Goal: Transaction & Acquisition: Purchase product/service

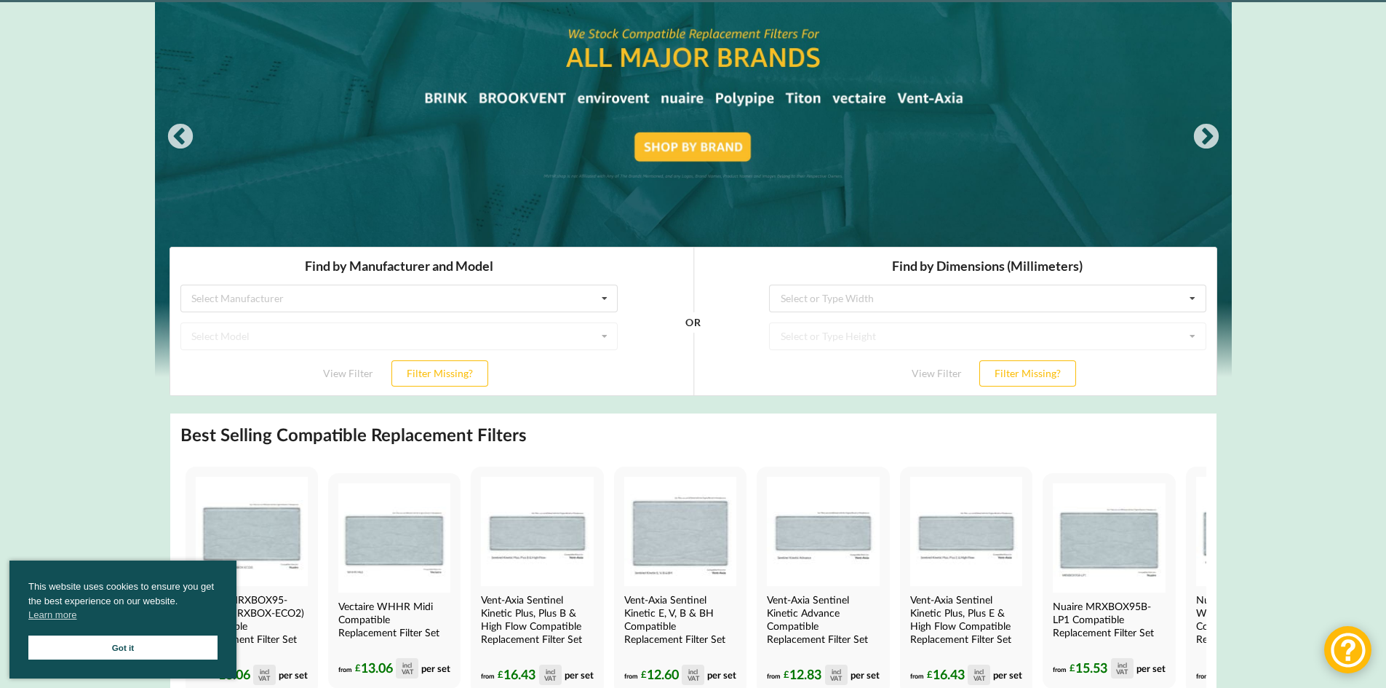
scroll to position [73, 0]
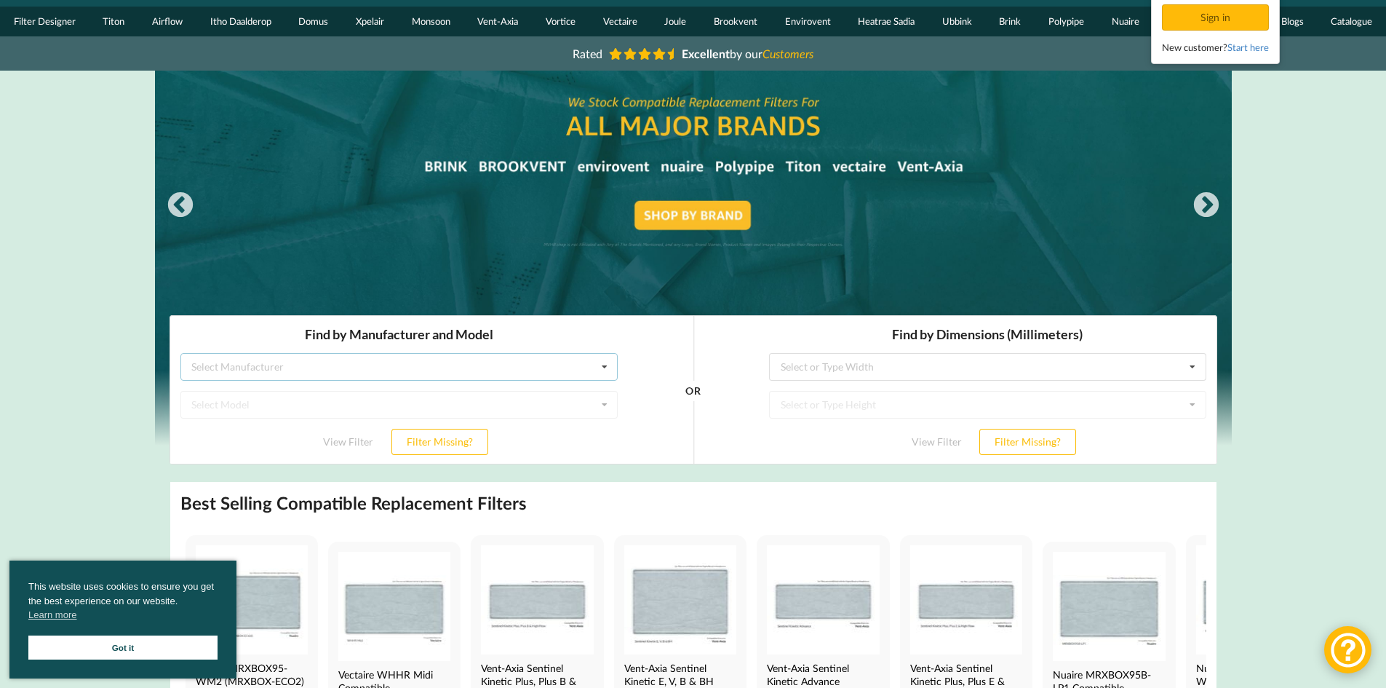
click at [436, 372] on div "Select Manufacturer Airflow Brink Brookvent Domus Envirovent Flakt Heatrae Sadi…" at bounding box center [398, 367] width 437 height 28
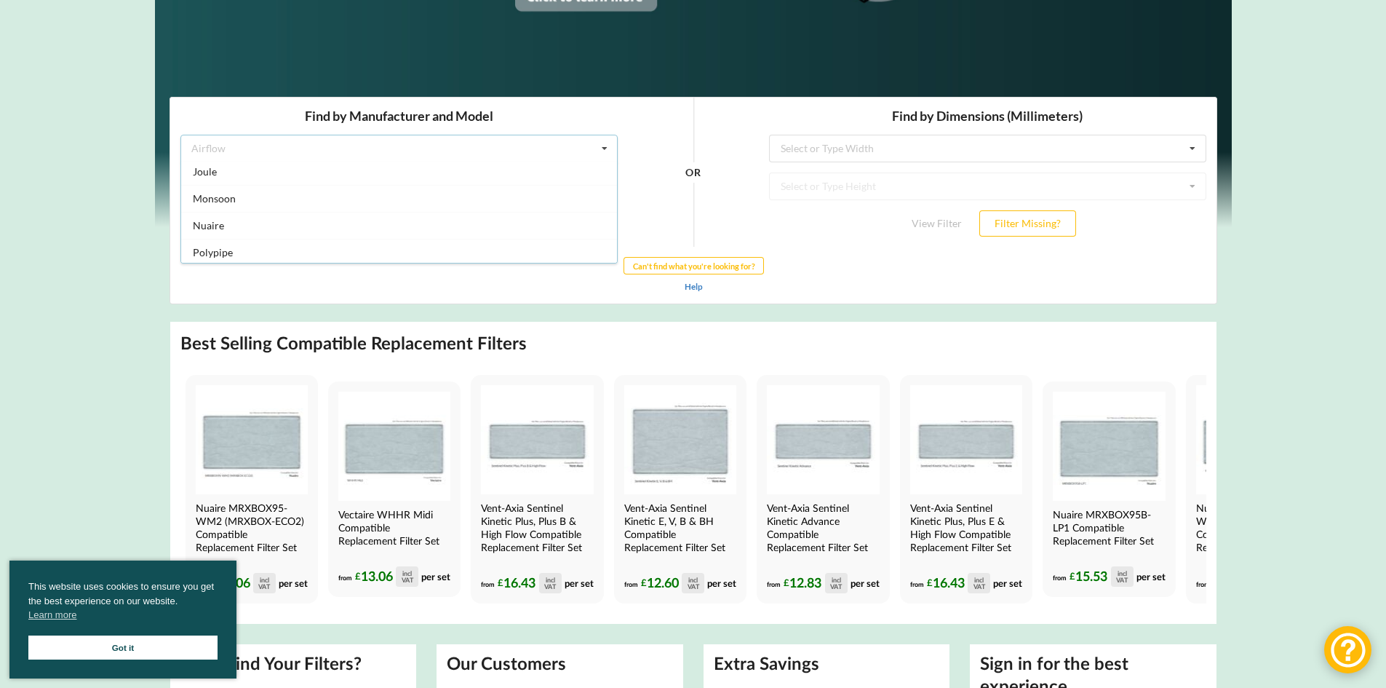
scroll to position [218, 0]
click at [220, 229] on span "Nuaire" at bounding box center [207, 226] width 31 height 12
click at [528, 190] on div "Select Model Drimaster Drimaster 2000 Drimaster HC Drimaster Heat Drimaster LC …" at bounding box center [398, 186] width 437 height 28
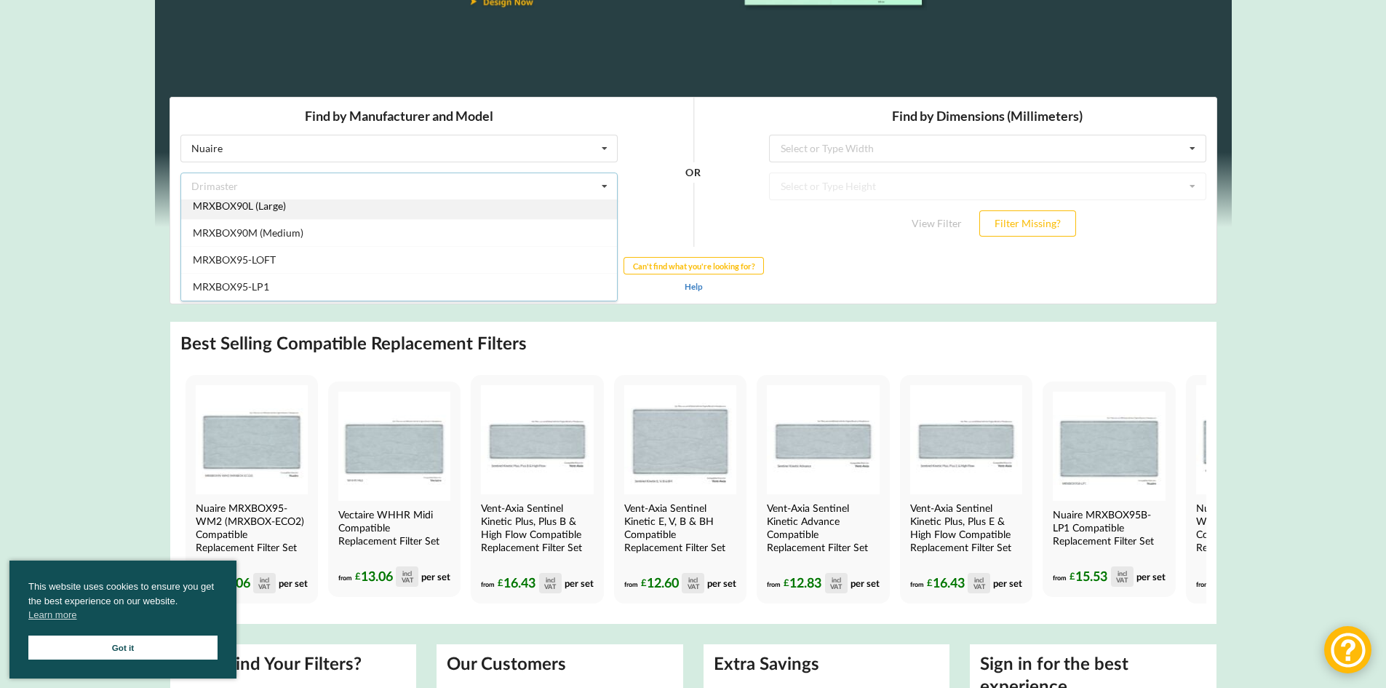
scroll to position [582, 0]
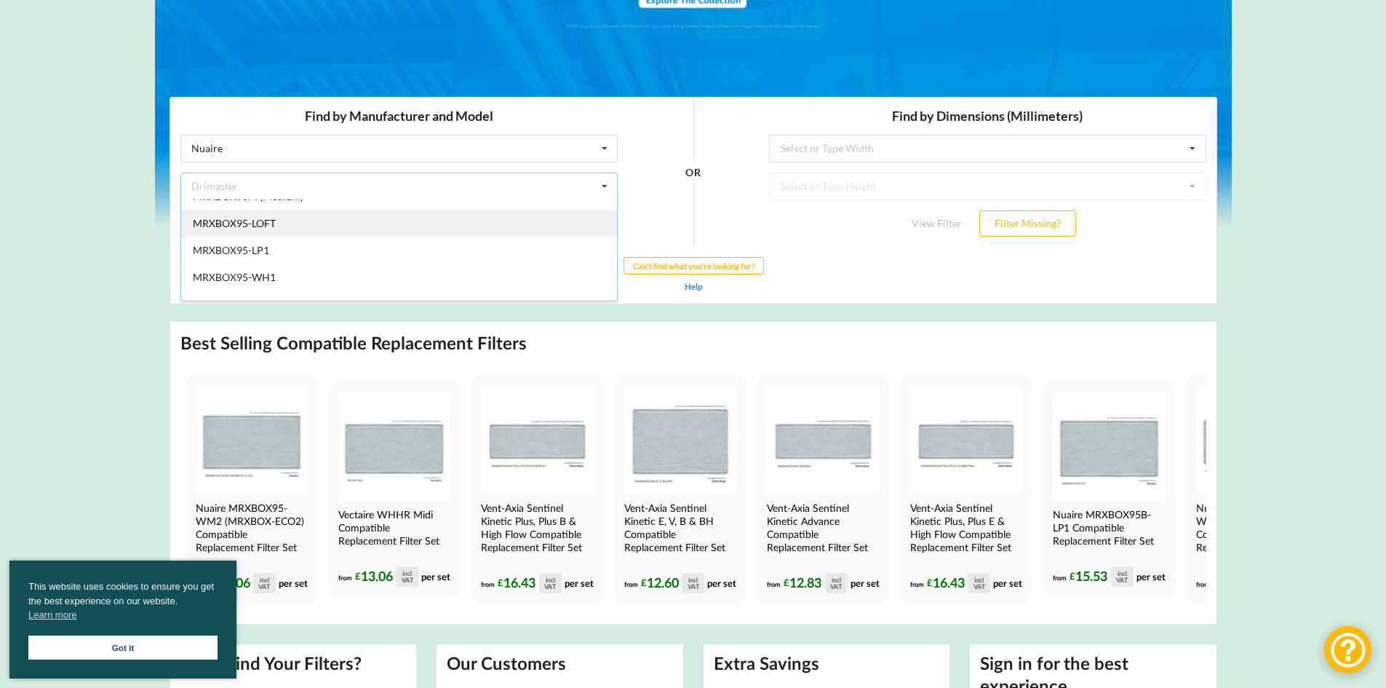
click at [271, 225] on span "MRXBOX95-LOFT" at bounding box center [233, 223] width 83 height 12
click at [350, 227] on button "View Filter" at bounding box center [347, 223] width 81 height 26
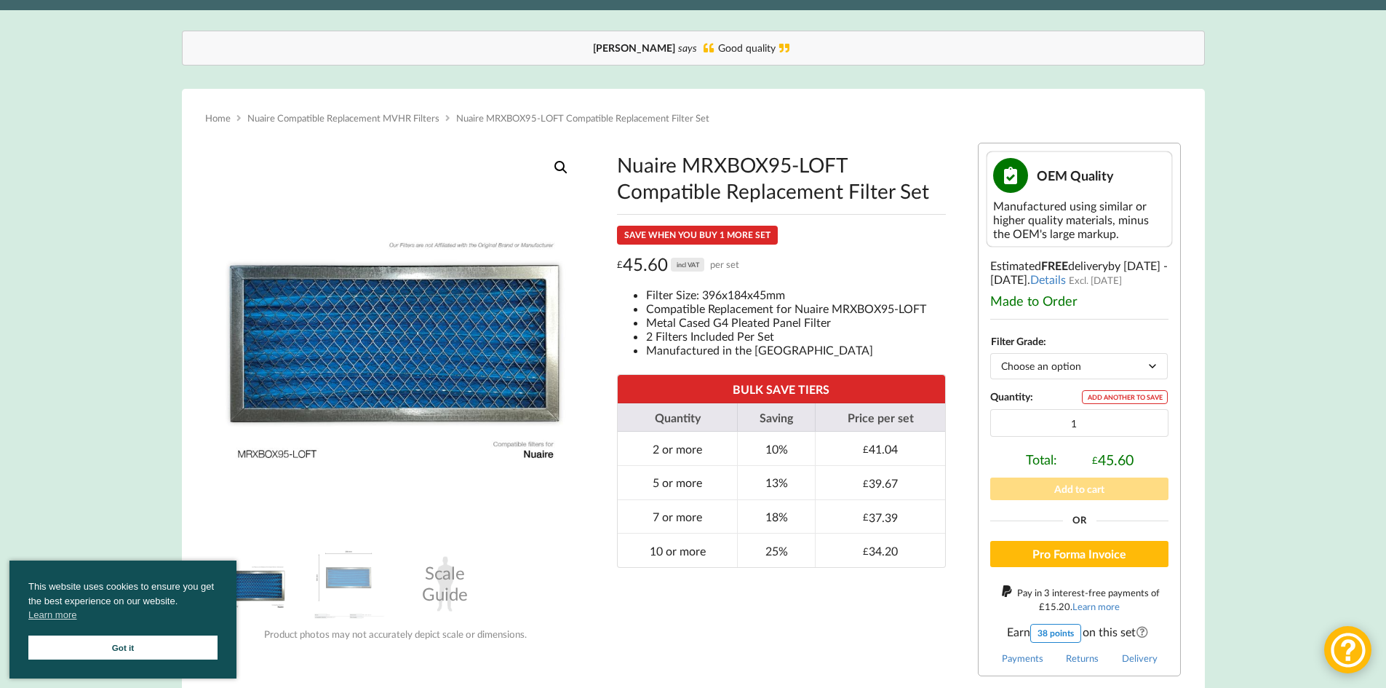
scroll to position [146, 0]
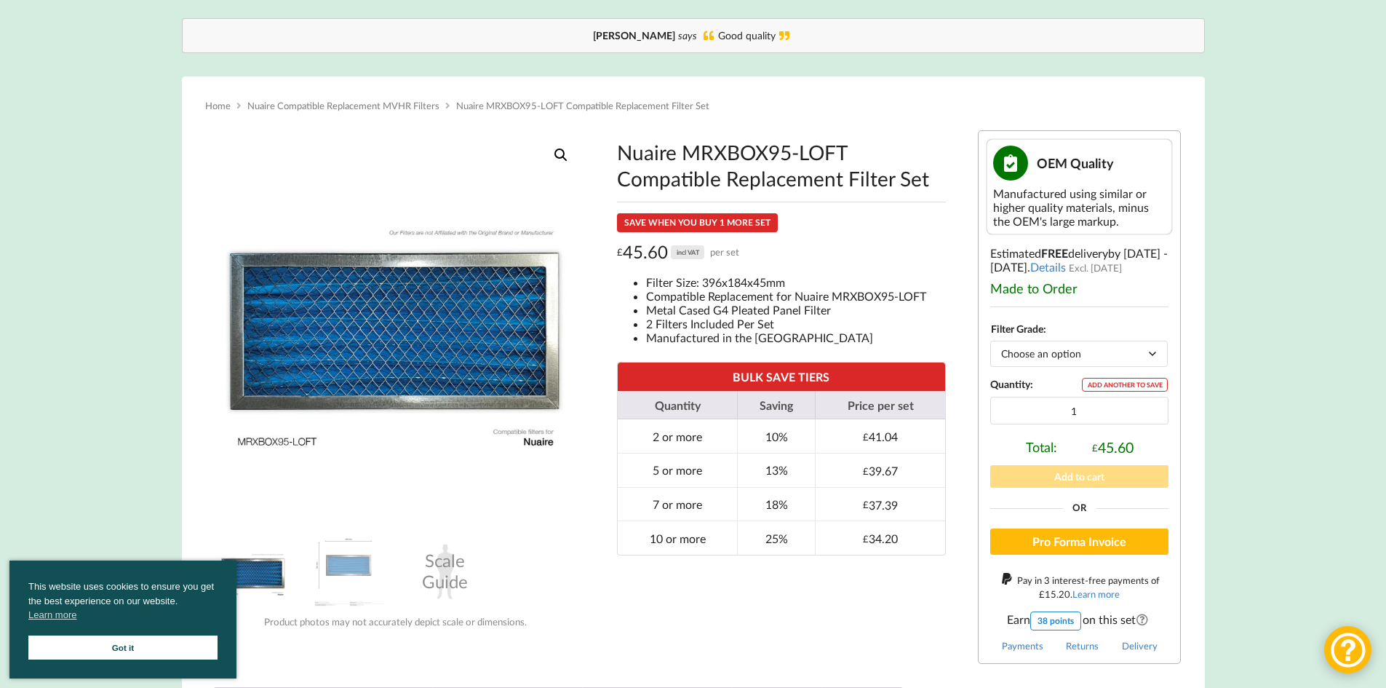
click at [693, 293] on li "Compatible Replacement for Nuaire MRXBOX95-LOFT" at bounding box center [796, 296] width 300 height 14
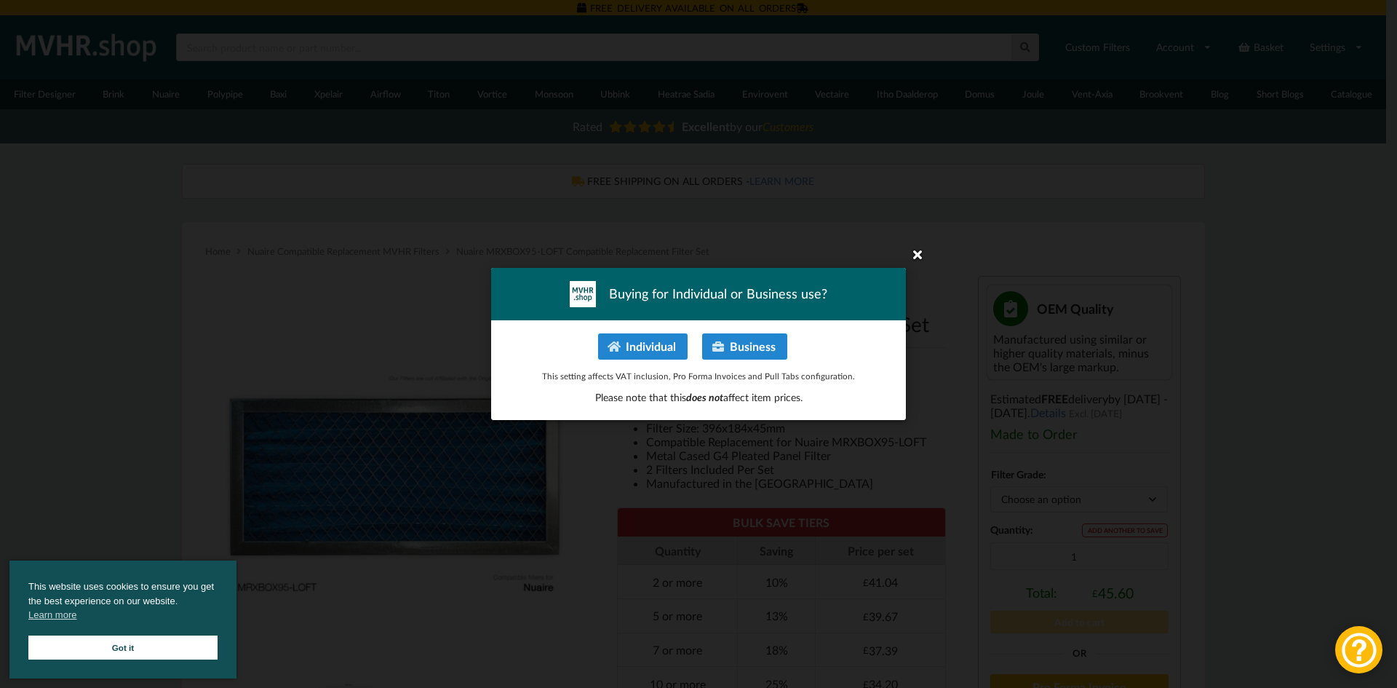
click at [912, 253] on icon at bounding box center [917, 253] width 23 height 23
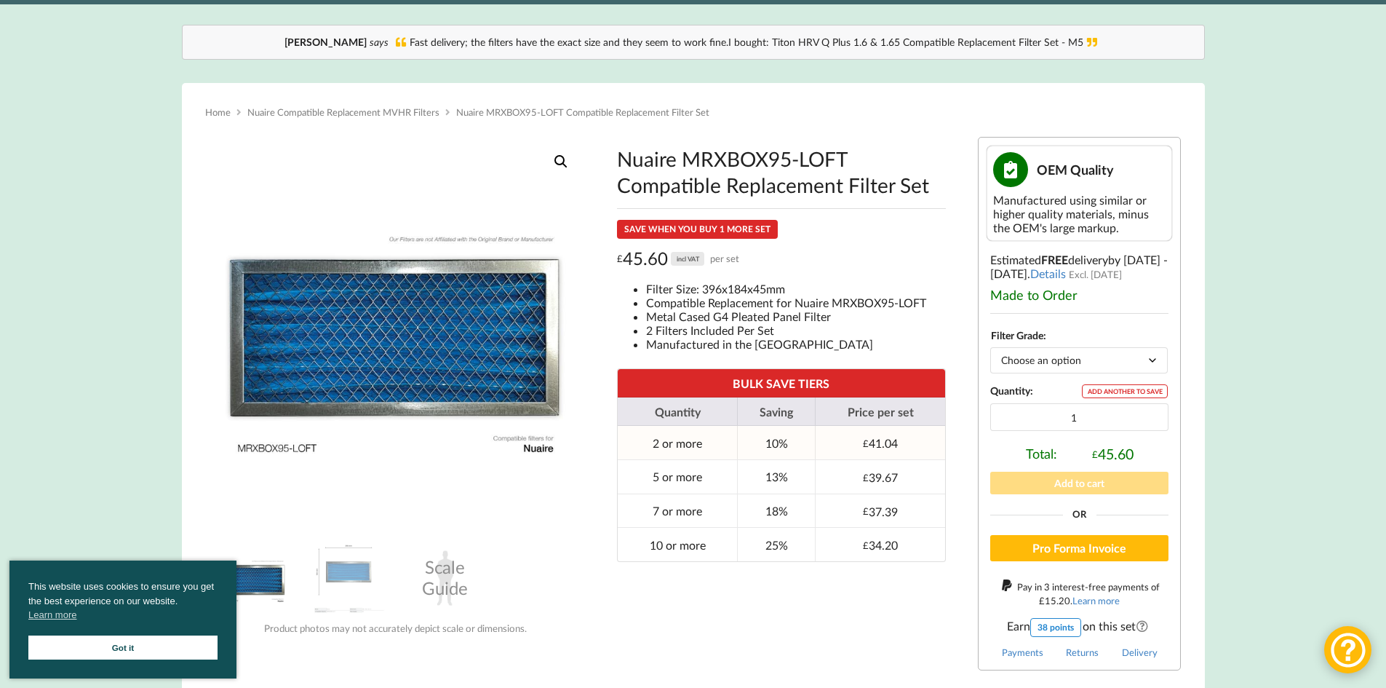
scroll to position [146, 0]
